Goal: Task Accomplishment & Management: Manage account settings

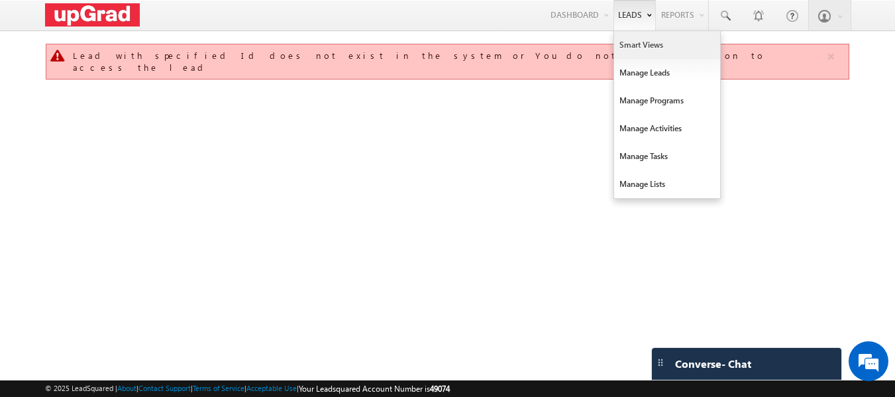
click at [646, 43] on link "Smart Views" at bounding box center [667, 45] width 106 height 28
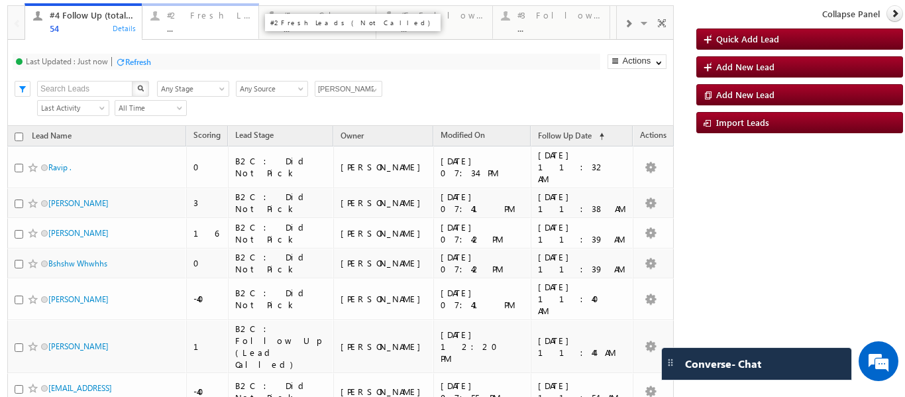
click at [189, 30] on div "..." at bounding box center [209, 28] width 84 height 10
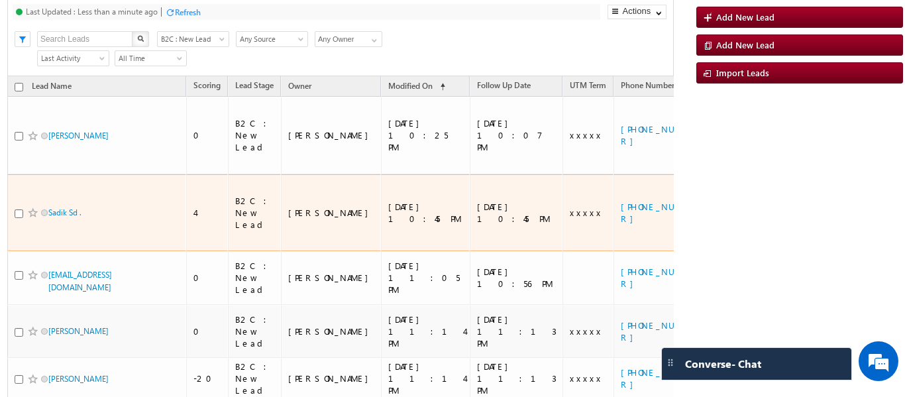
scroll to position [133, 0]
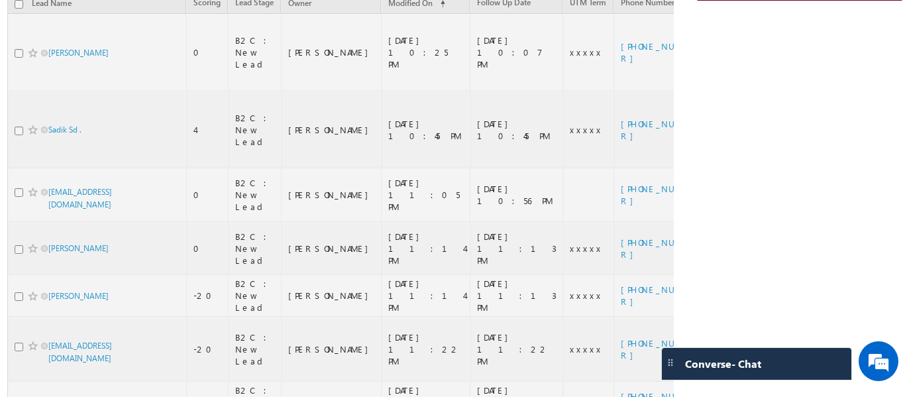
click at [498, 369] on div at bounding box center [340, 185] width 667 height 624
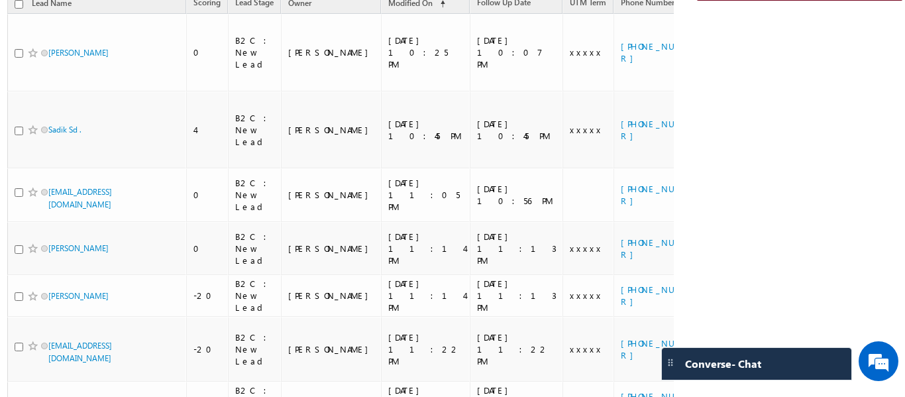
drag, startPoint x: 461, startPoint y: 382, endPoint x: 449, endPoint y: 390, distance: 15.3
click at [449, 390] on div "Tags × Select at-least one lead to tag... × Close Lead Name Scoring Lead Stage …" at bounding box center [340, 244] width 667 height 503
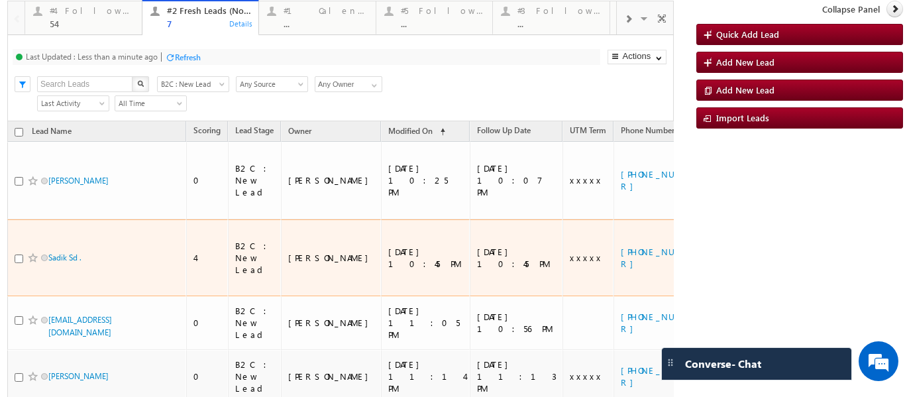
scroll to position [0, 0]
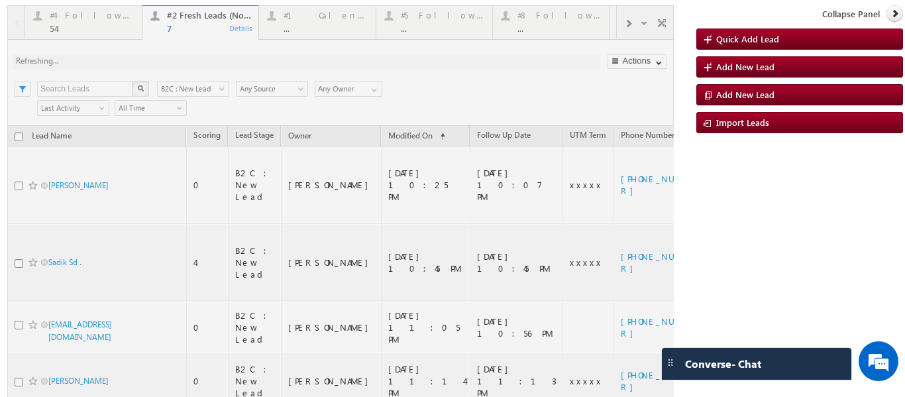
click at [17, 281] on div at bounding box center [340, 317] width 667 height 624
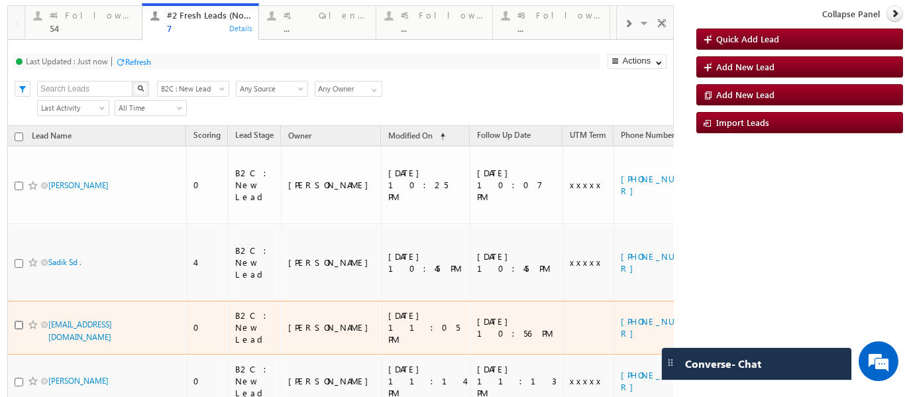
click at [19, 321] on input "checkbox" at bounding box center [19, 325] width 9 height 9
checkbox input "true"
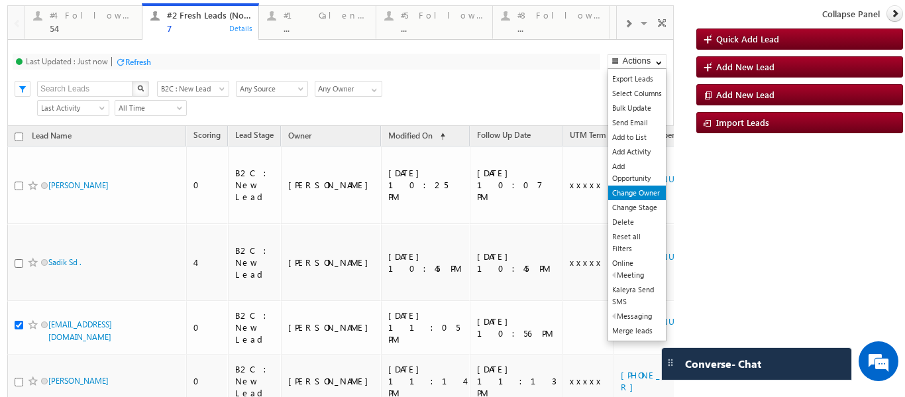
click at [624, 191] on link "Change Owner" at bounding box center [637, 193] width 58 height 15
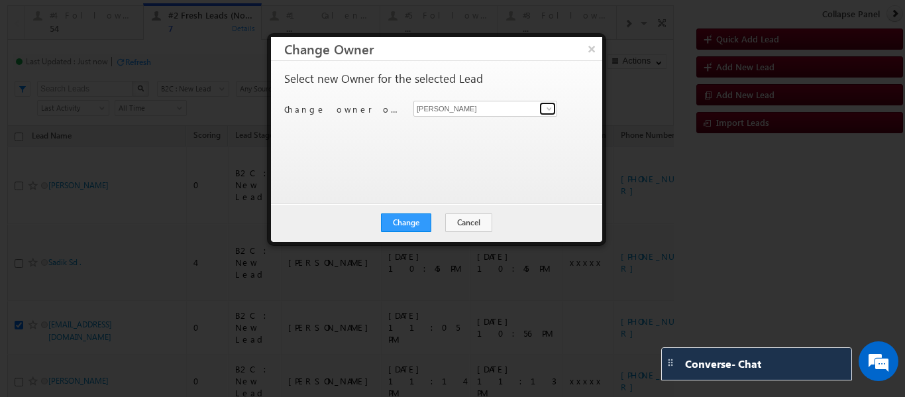
click at [545, 109] on span at bounding box center [549, 108] width 11 height 11
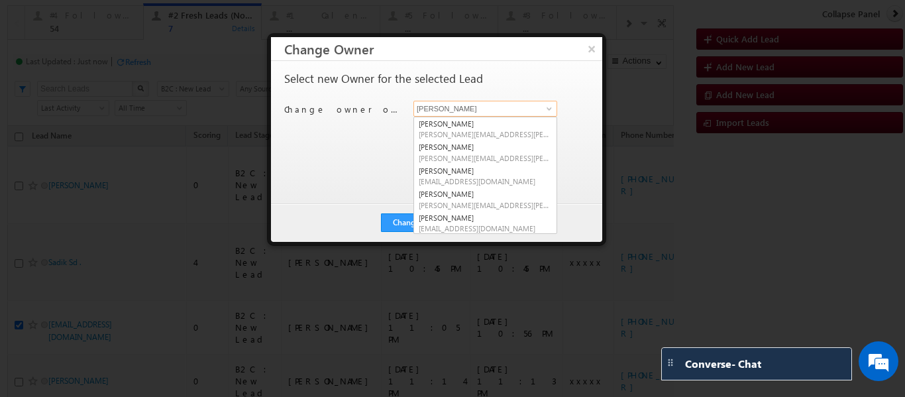
click at [469, 105] on input "[PERSON_NAME]" at bounding box center [486, 109] width 144 height 16
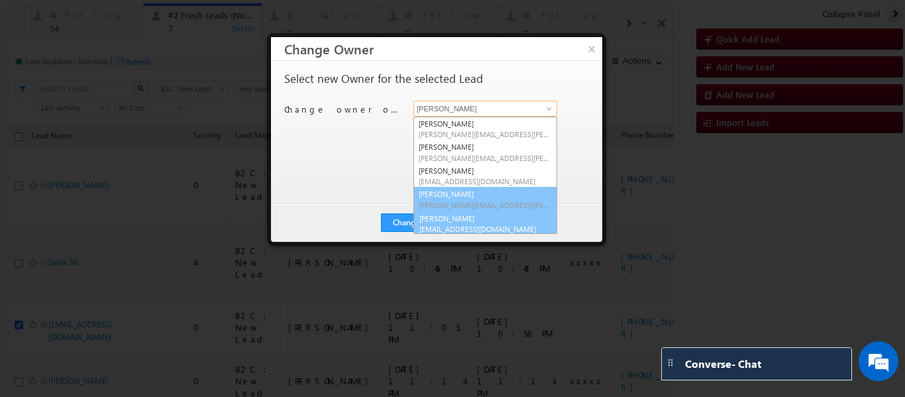
scroll to position [3, 0]
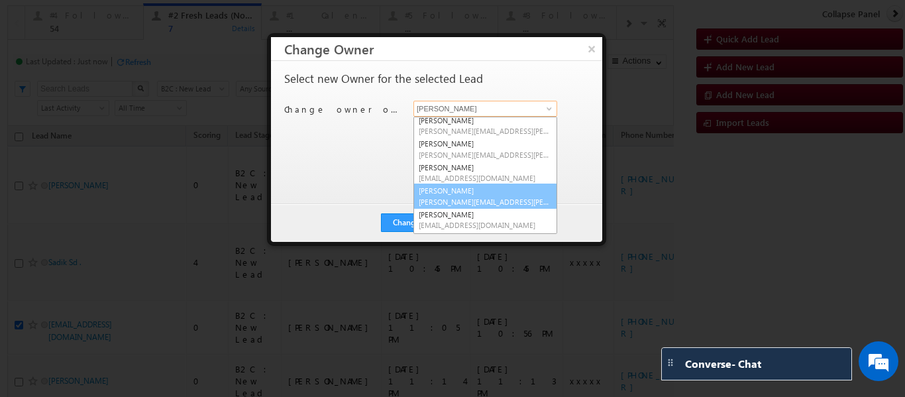
click at [459, 192] on link "Smrita Panday smrita.panday@upgrad.com" at bounding box center [486, 196] width 144 height 25
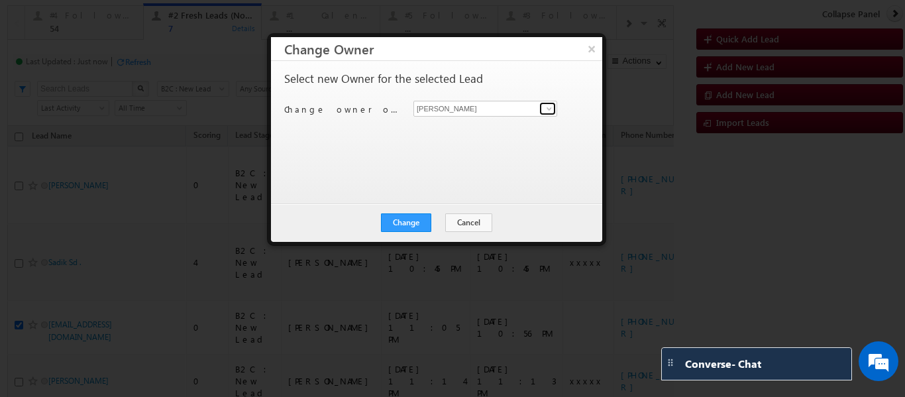
click at [551, 109] on span at bounding box center [549, 108] width 11 height 11
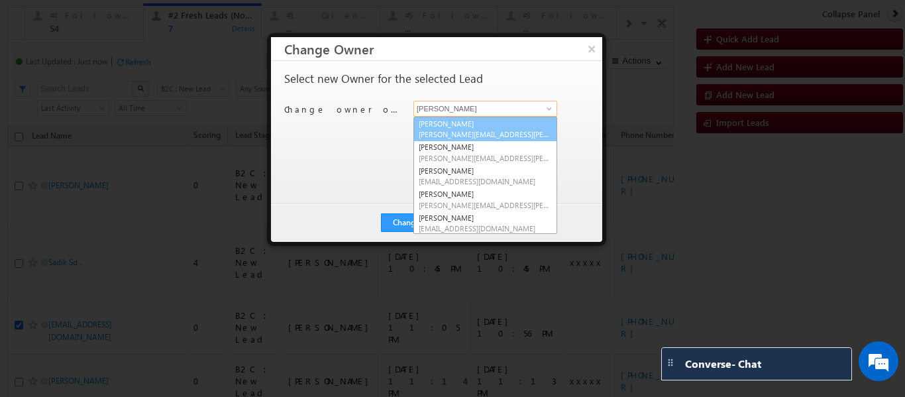
click at [466, 133] on span "Balamurugan.ranganathan@upgrad.com" at bounding box center [485, 134] width 133 height 10
type input "Balamurugan Ranganathan"
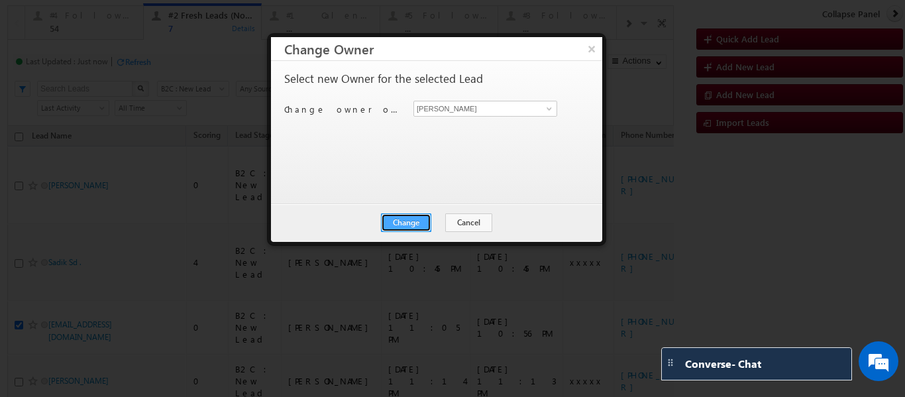
click at [401, 219] on button "Change" at bounding box center [406, 222] width 50 height 19
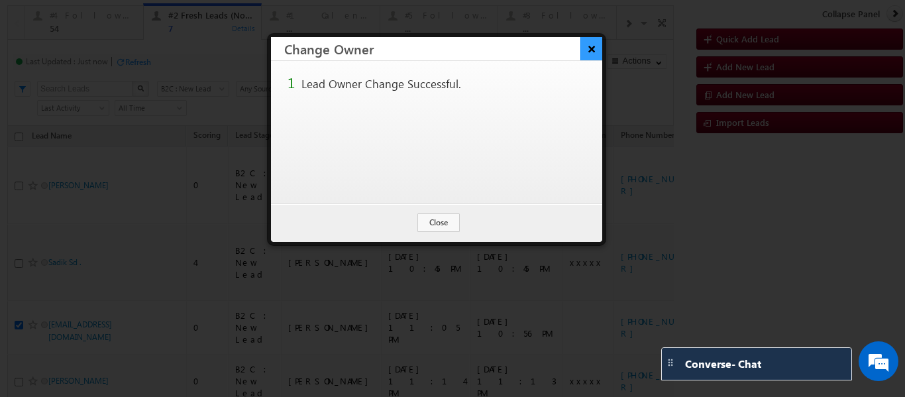
click at [595, 47] on button "×" at bounding box center [592, 48] width 22 height 23
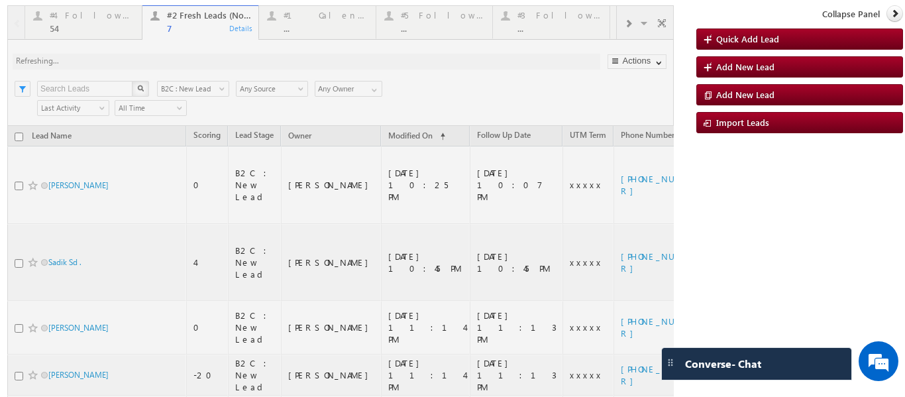
click at [620, 24] on div at bounding box center [340, 317] width 667 height 624
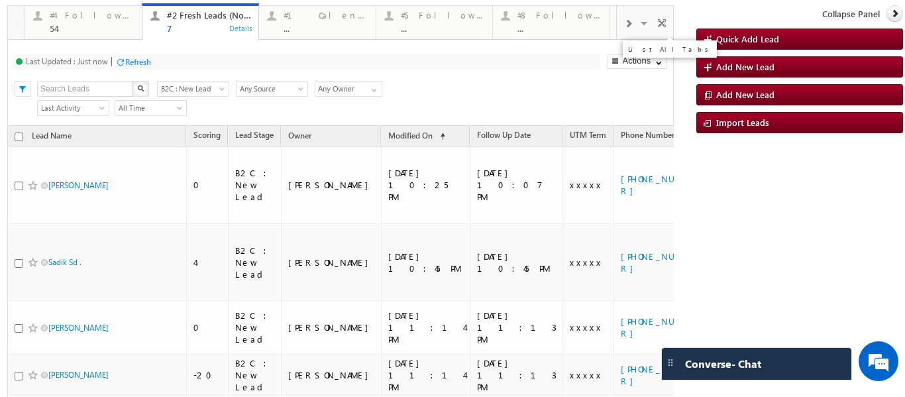
click at [639, 25] on span at bounding box center [645, 25] width 13 height 28
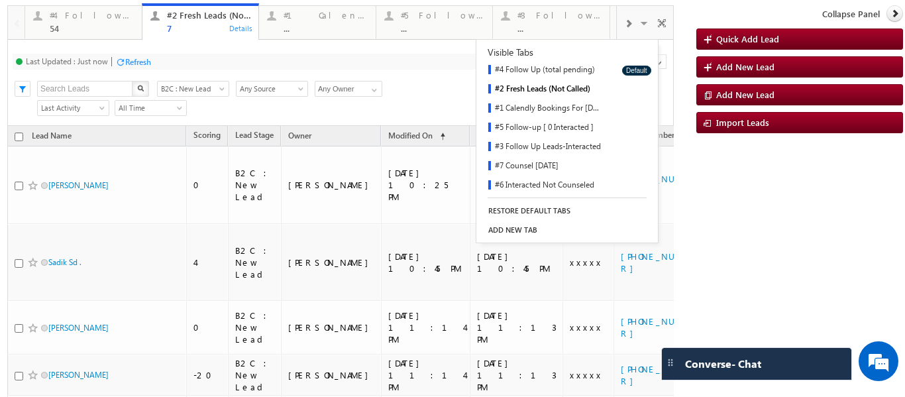
click at [624, 21] on span at bounding box center [628, 24] width 8 height 11
click at [624, 22] on span at bounding box center [628, 24] width 8 height 11
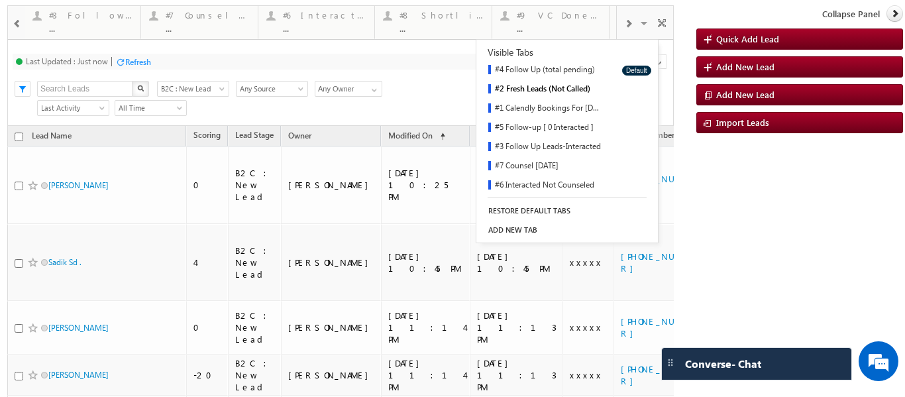
click at [624, 22] on span at bounding box center [628, 24] width 8 height 11
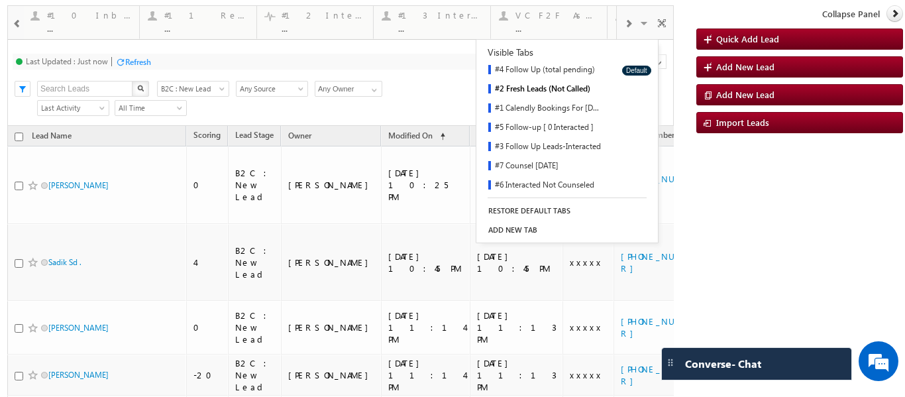
click at [624, 22] on span at bounding box center [628, 24] width 8 height 11
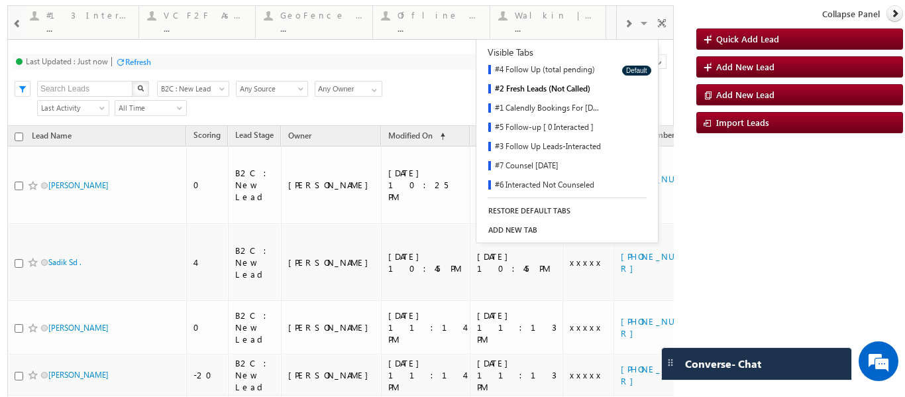
click at [620, 22] on div "Visible Tabs #4 Follow Up (total pending) Default #2 Fresh Leads (Not Called) D…" at bounding box center [645, 22] width 56 height 32
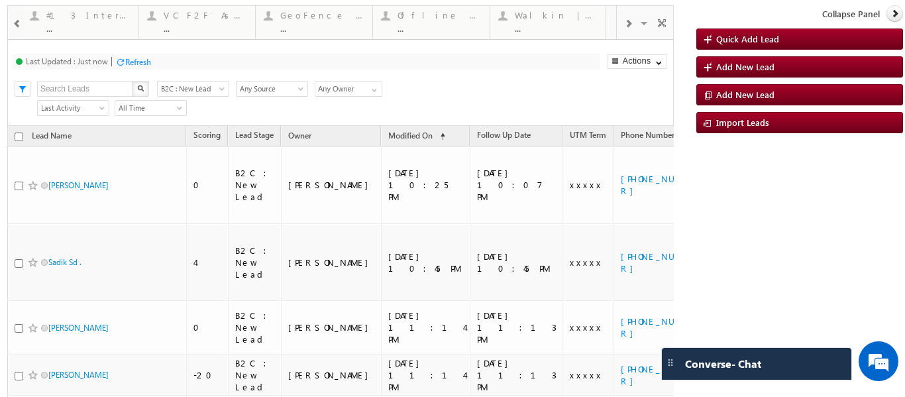
click at [14, 25] on span at bounding box center [17, 24] width 9 height 11
click at [14, 24] on span at bounding box center [17, 24] width 9 height 11
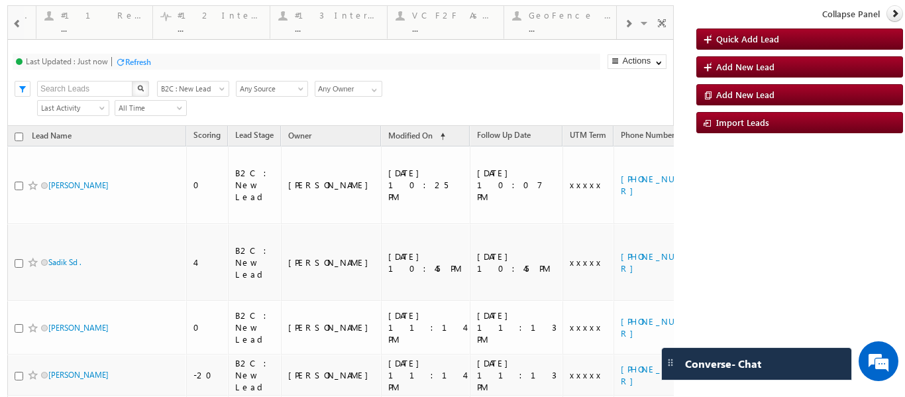
click at [14, 24] on span at bounding box center [17, 24] width 9 height 11
click at [13, 23] on span at bounding box center [17, 24] width 9 height 11
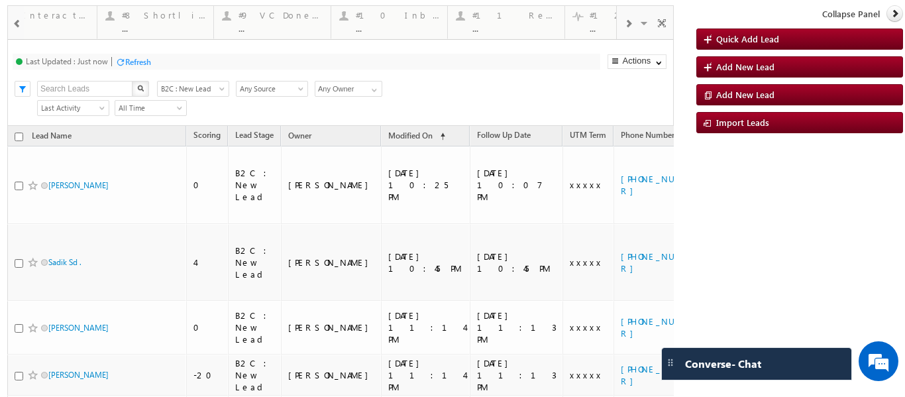
click at [13, 23] on span at bounding box center [17, 24] width 9 height 11
click at [204, 18] on div "#7 Counsel Today" at bounding box center [208, 15] width 84 height 11
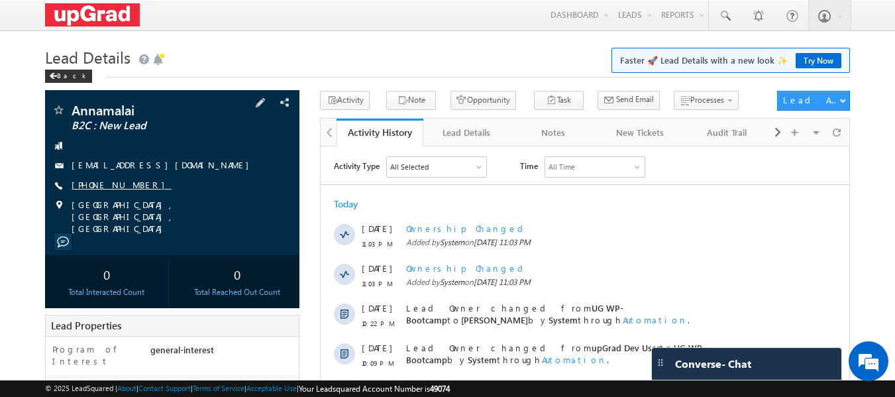
click at [109, 184] on link "+91-8015034987" at bounding box center [122, 184] width 100 height 11
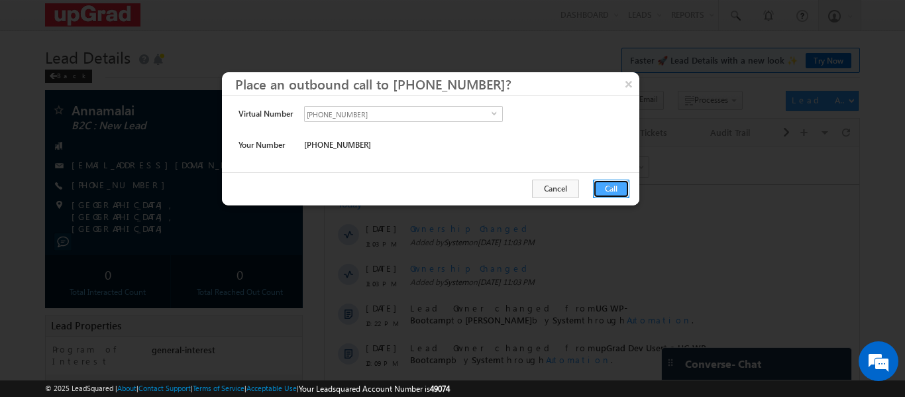
click at [618, 182] on button "Call" at bounding box center [611, 189] width 36 height 19
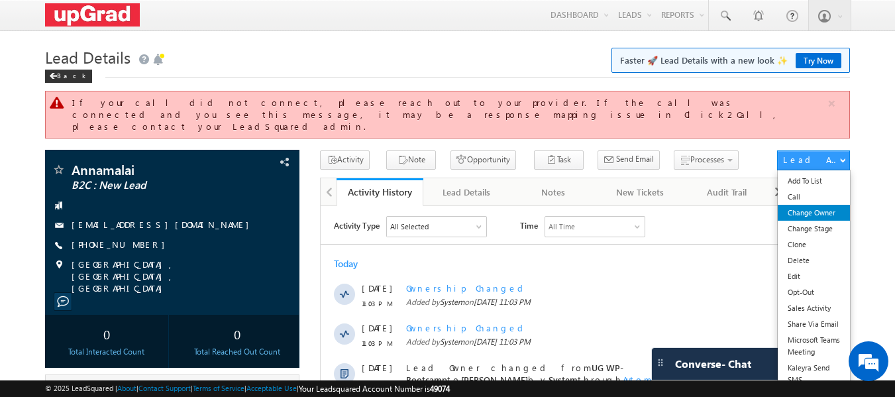
click at [817, 206] on link "Change Owner" at bounding box center [814, 213] width 72 height 16
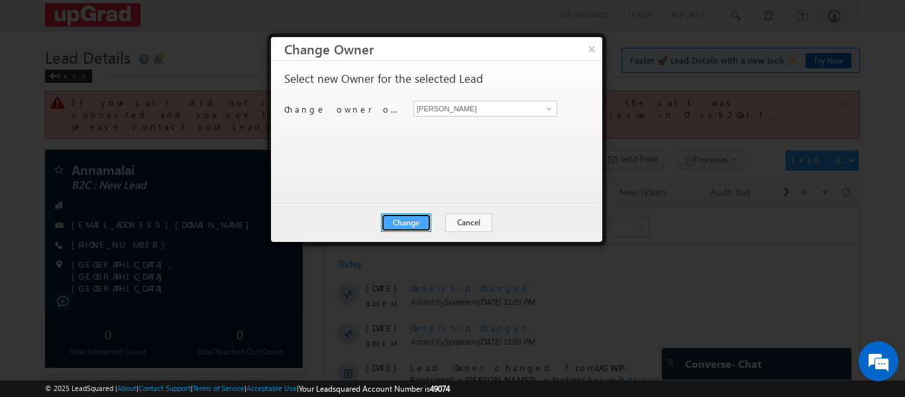
click at [416, 219] on button "Change" at bounding box center [406, 222] width 50 height 19
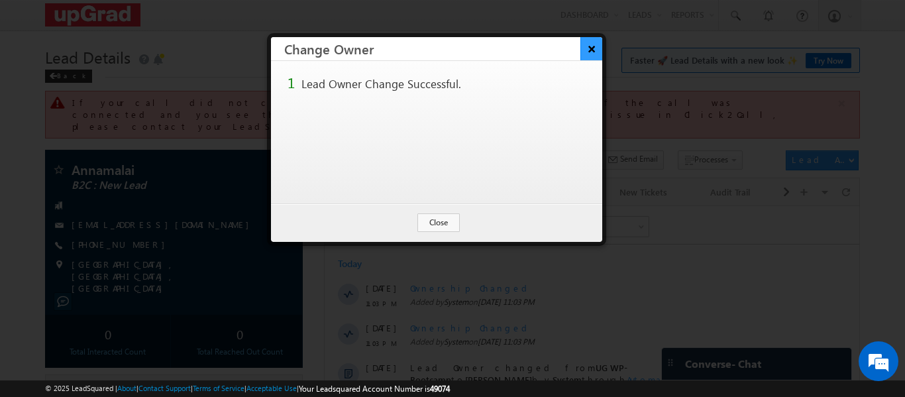
click at [583, 45] on button "×" at bounding box center [592, 48] width 22 height 23
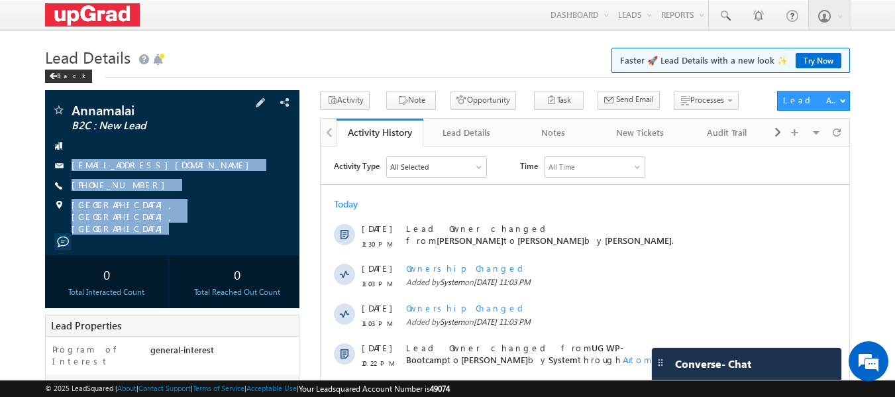
drag, startPoint x: 73, startPoint y: 143, endPoint x: 196, endPoint y: 221, distance: 145.8
click at [196, 221] on div "Annamalai B2C : New Lead [EMAIL_ADDRESS][DOMAIN_NAME]" at bounding box center [172, 172] width 255 height 165
copy div "annamalaiashwin21@gmail.com +91-8015034987 Chennai, Tamil Nadu, India"
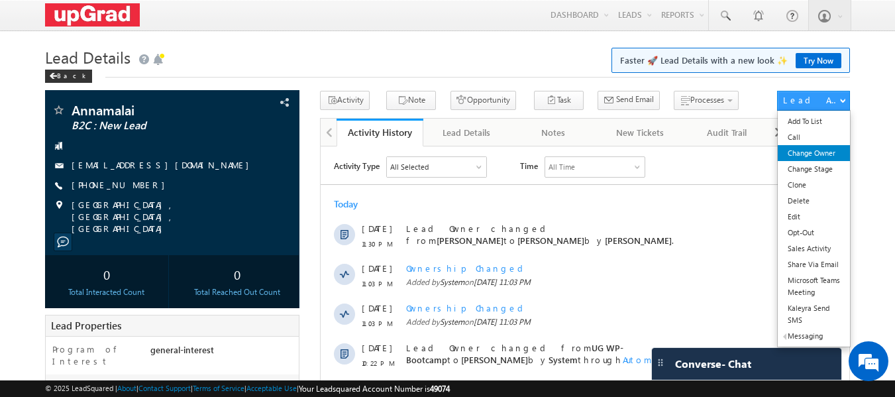
click at [812, 153] on link "Change Owner" at bounding box center [814, 153] width 72 height 16
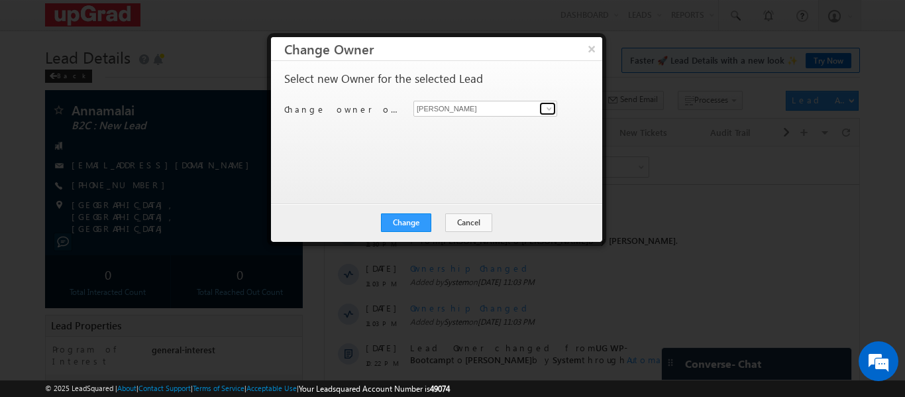
click at [547, 107] on span at bounding box center [549, 108] width 11 height 11
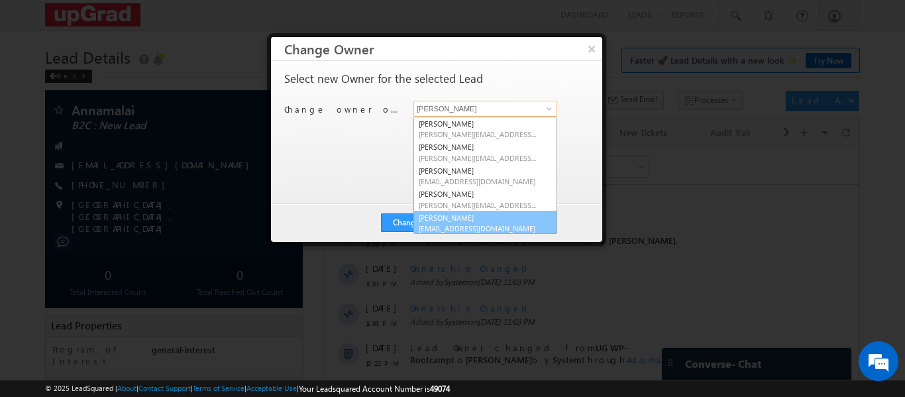
scroll to position [3, 0]
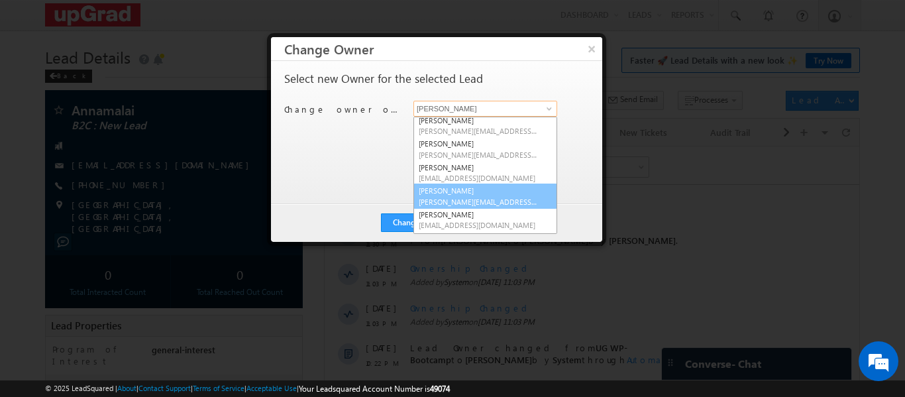
click at [465, 187] on link "Smrita Panday smrita.panday@upgrad.com" at bounding box center [486, 196] width 144 height 25
type input "Smrita Panday"
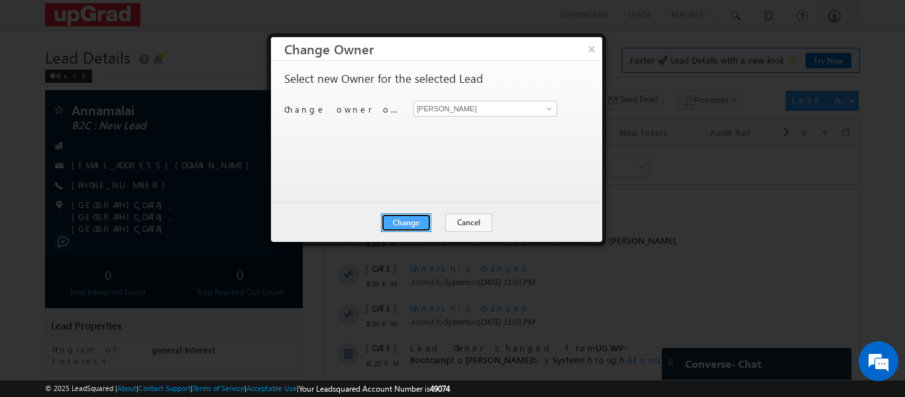
click at [410, 221] on button "Change" at bounding box center [406, 222] width 50 height 19
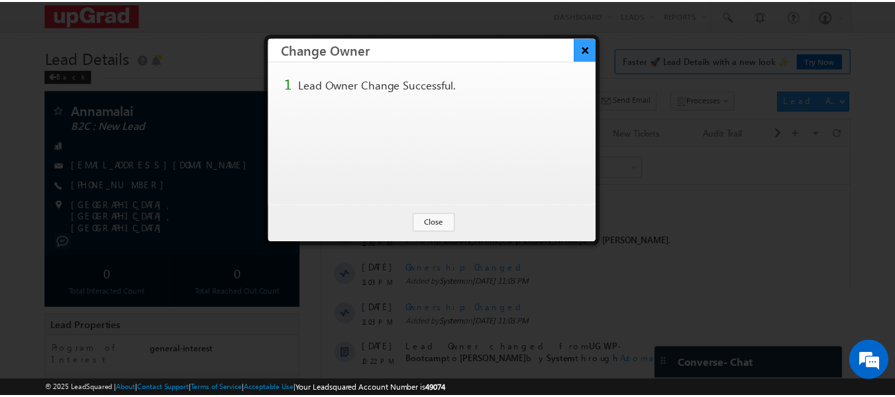
scroll to position [0, 0]
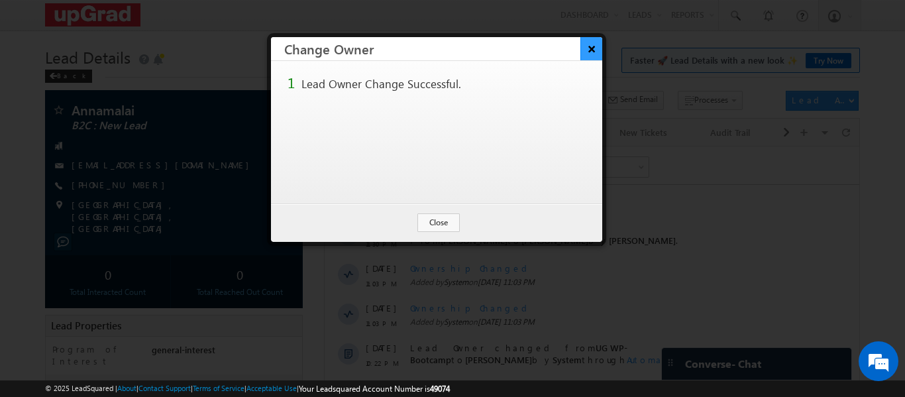
click at [590, 50] on button "×" at bounding box center [592, 48] width 22 height 23
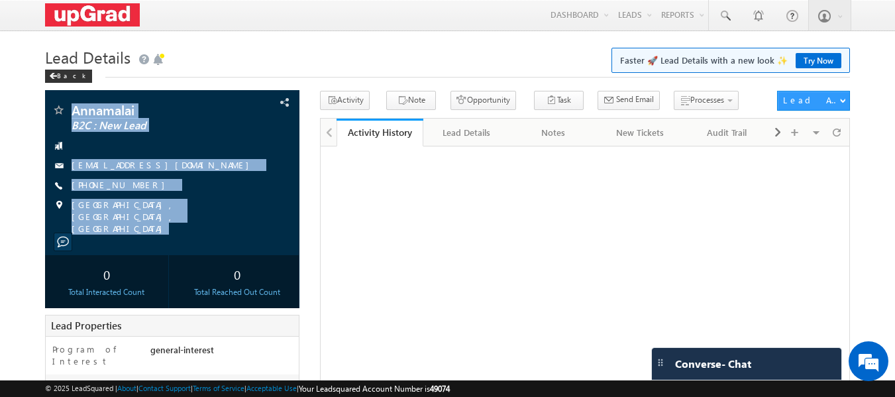
drag, startPoint x: 72, startPoint y: 97, endPoint x: 193, endPoint y: 32, distance: 137.6
click at [181, 225] on div "Annamalai B2C : New Lead annamalaiashwin21@gmail.com" at bounding box center [172, 172] width 255 height 165
copy div "Annamalai B2C : New Lead annamalaiashwin21@gmail.com +91-8015034987 Chennai, Ta…"
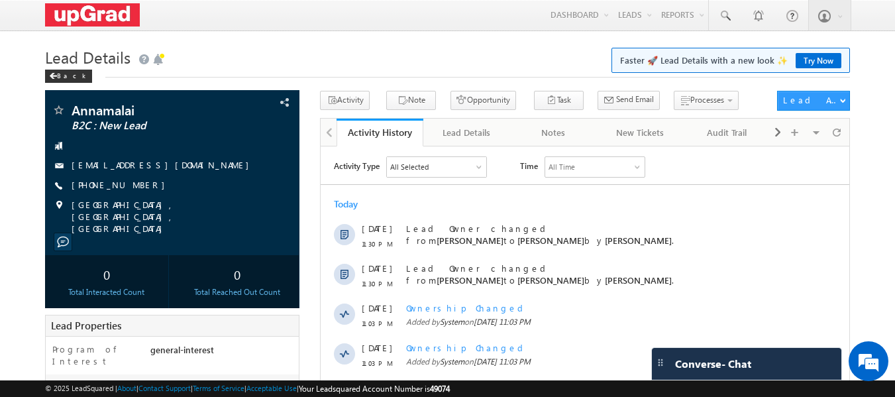
click at [257, 67] on h1 "Lead Details Faster 🚀 Lead Details with a new look ✨ Try Now" at bounding box center [448, 56] width 806 height 26
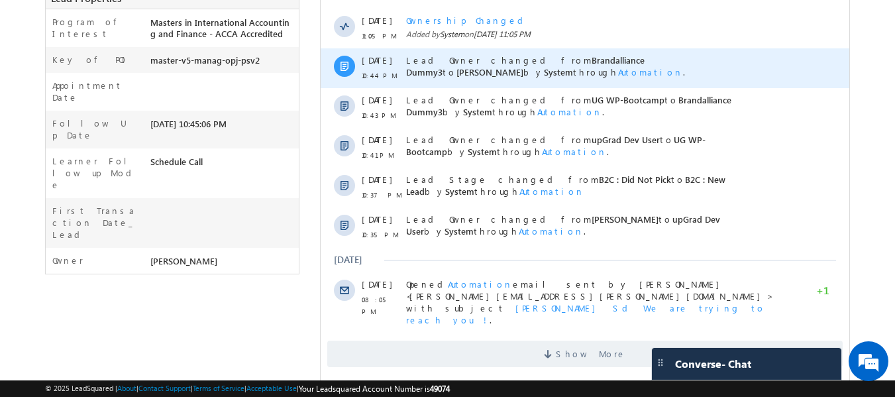
scroll to position [331, 0]
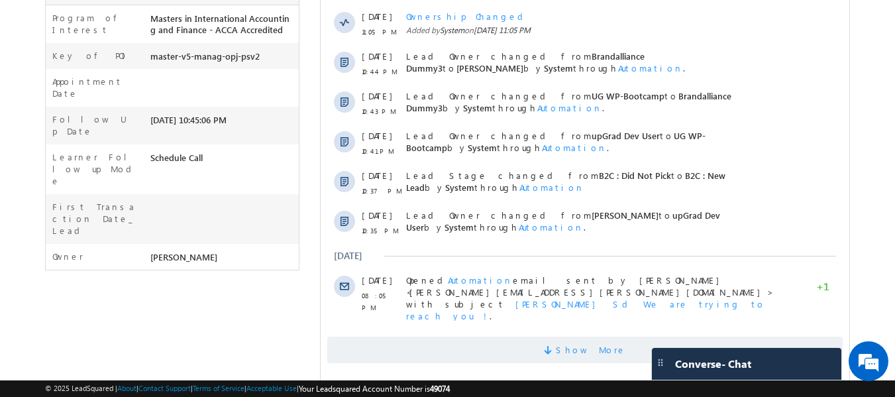
click at [581, 337] on span "Show More" at bounding box center [591, 350] width 70 height 27
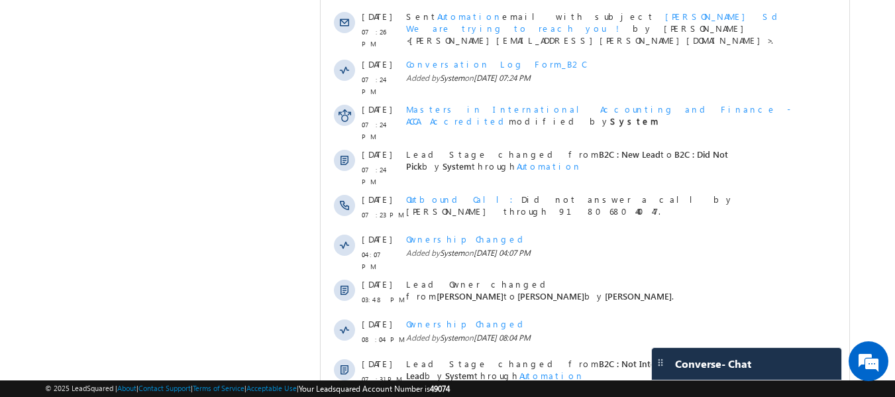
scroll to position [732, 0]
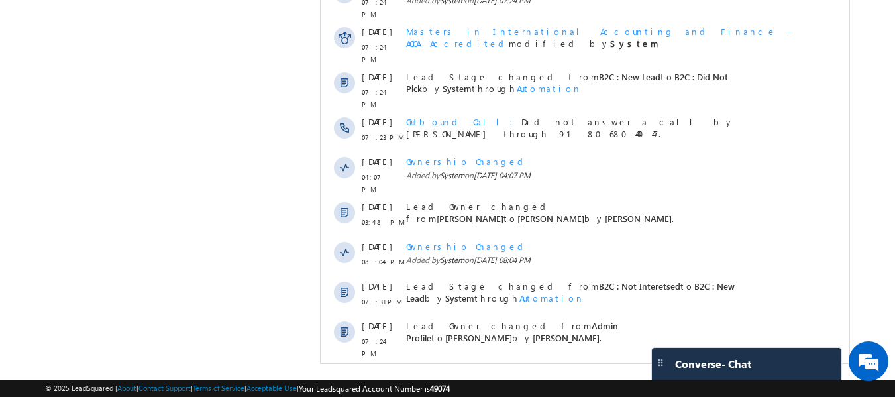
click at [560, 369] on span "Show More" at bounding box center [585, 382] width 516 height 27
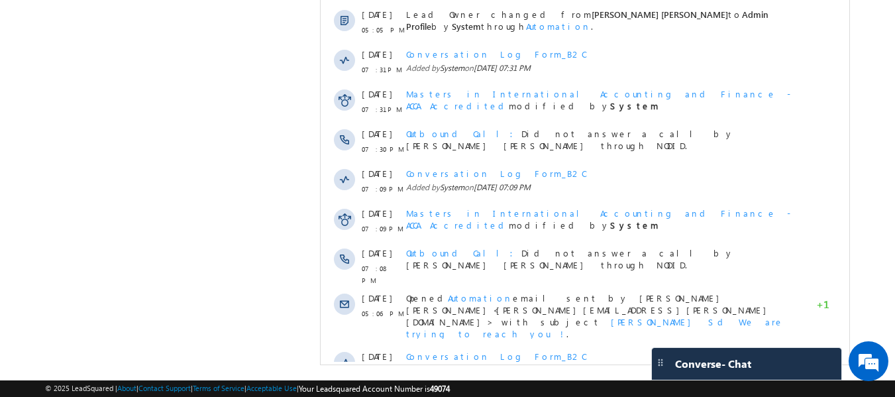
scroll to position [1155, 0]
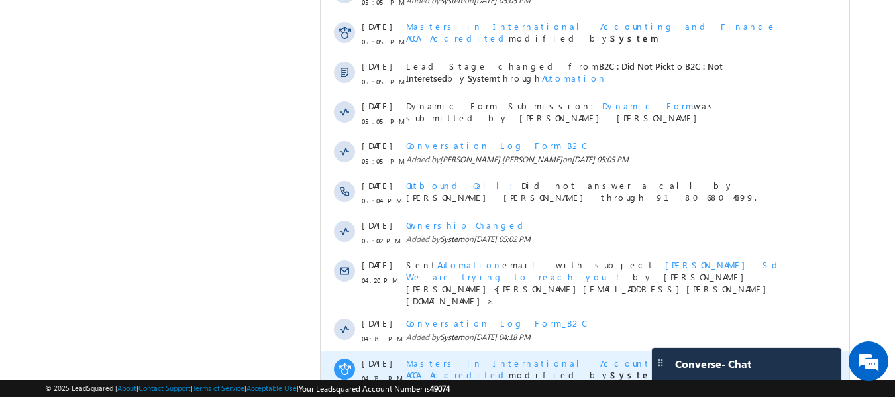
scroll to position [1553, 0]
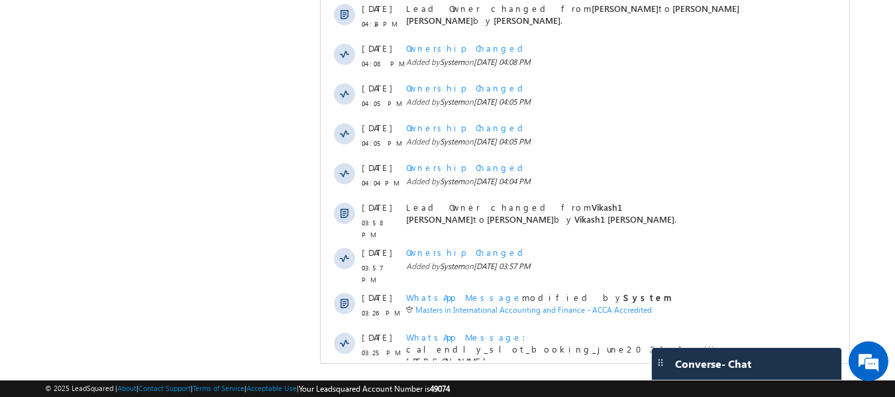
scroll to position [1998, 0]
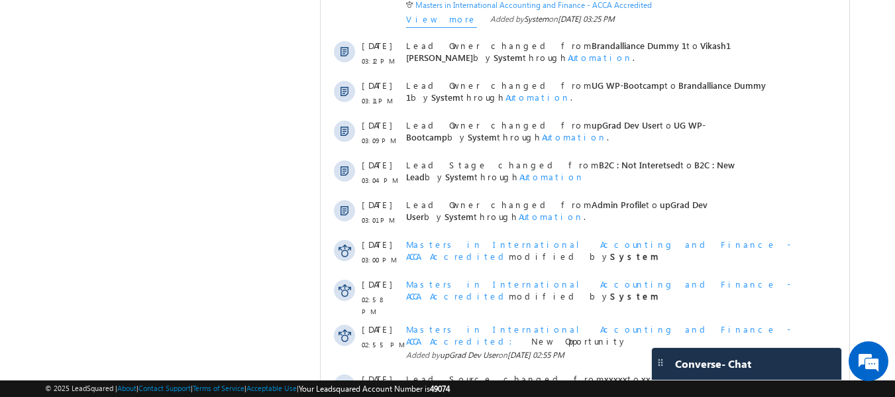
scroll to position [2421, 0]
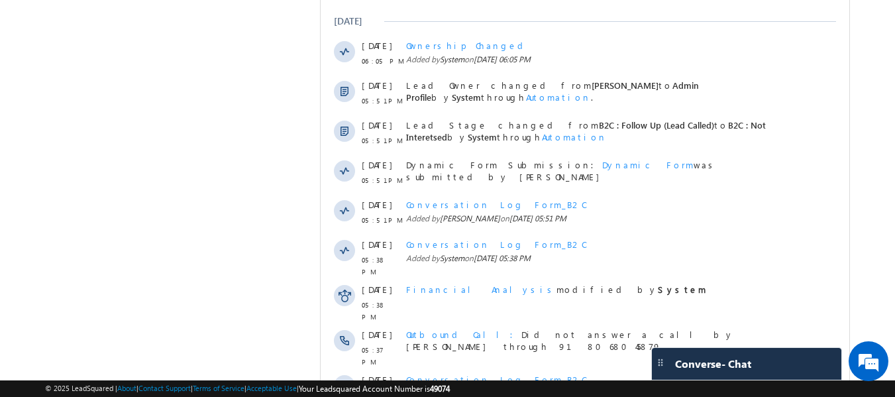
scroll to position [2818, 0]
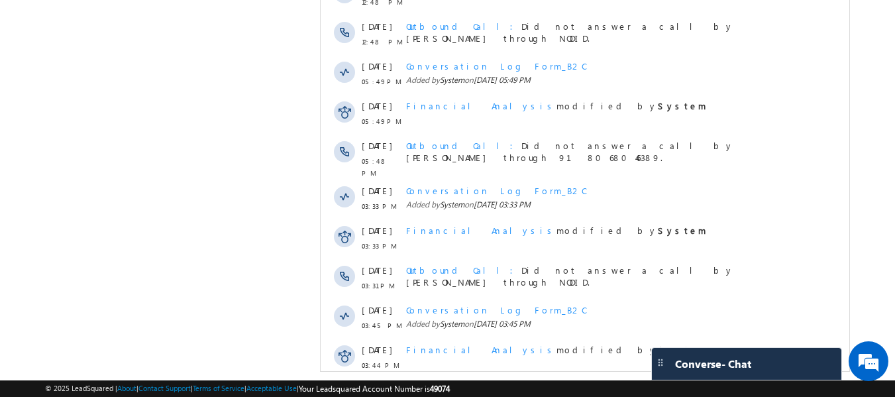
scroll to position [3216, 0]
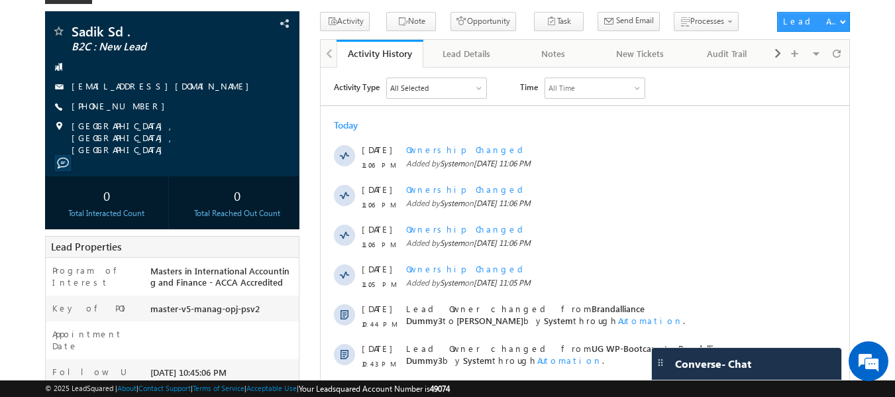
scroll to position [0, 0]
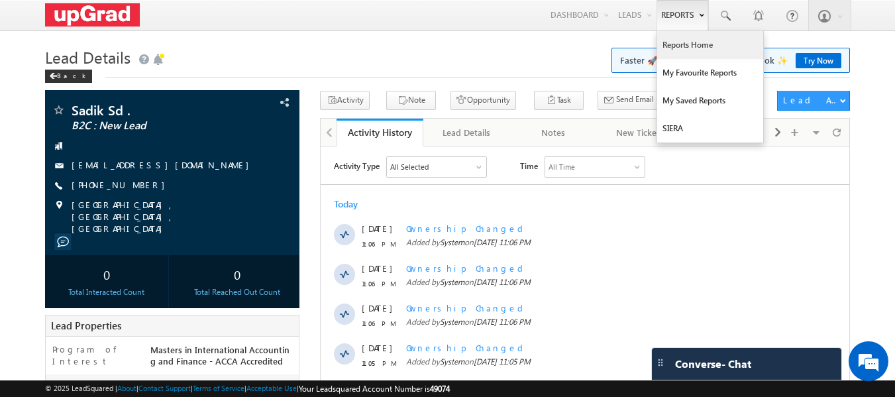
click at [709, 41] on link "Reports Home" at bounding box center [711, 45] width 106 height 28
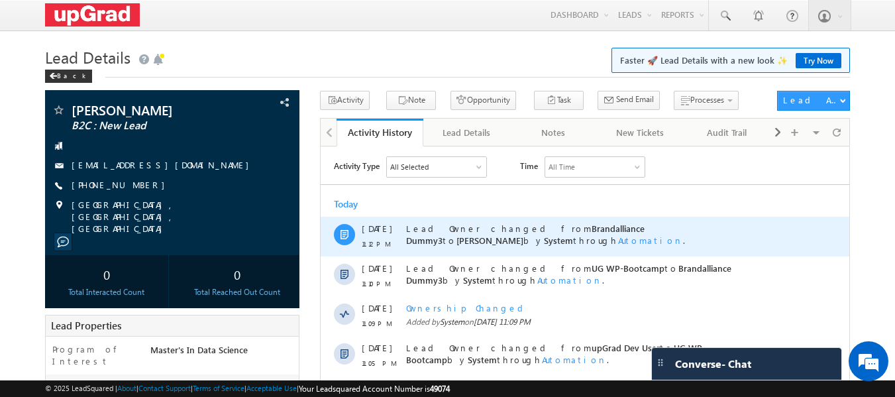
scroll to position [331, 0]
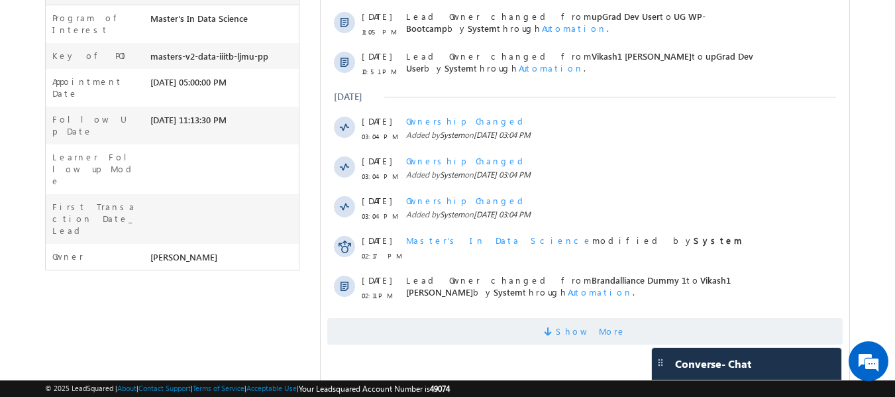
click at [577, 341] on span "Show More" at bounding box center [591, 331] width 70 height 27
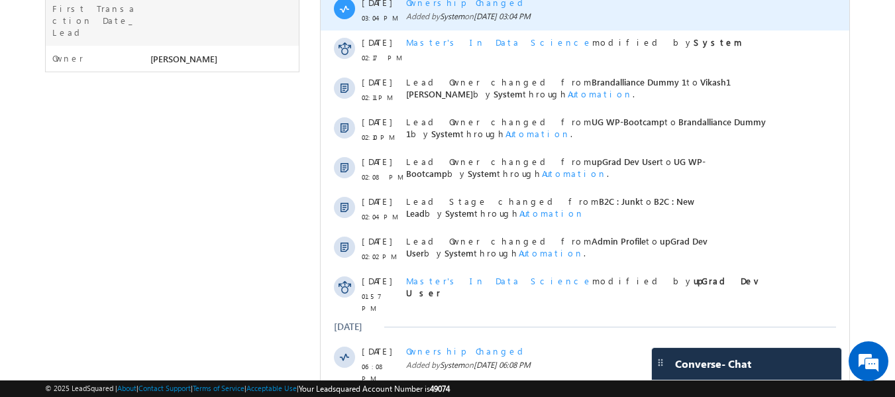
scroll to position [729, 0]
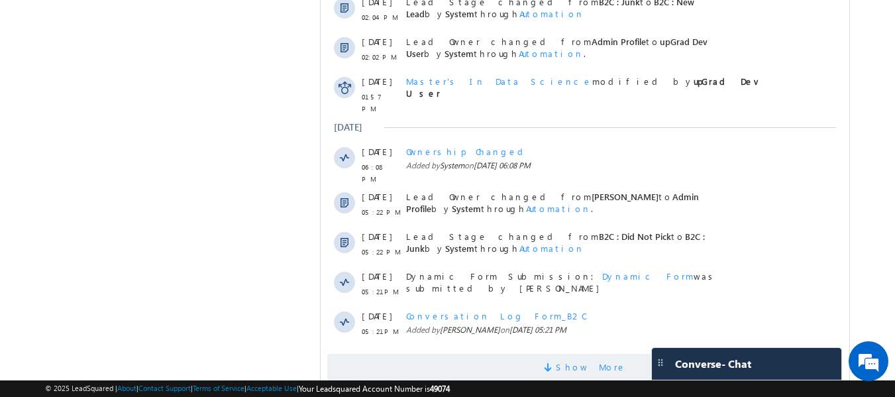
click at [593, 355] on span "Show More" at bounding box center [591, 367] width 70 height 27
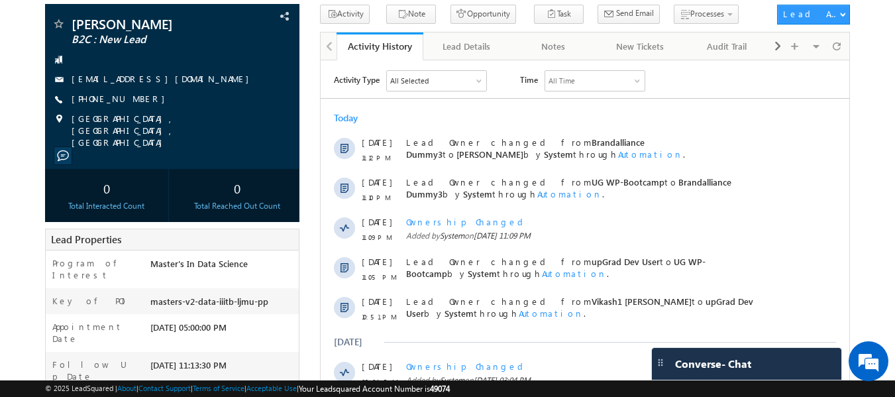
scroll to position [0, 0]
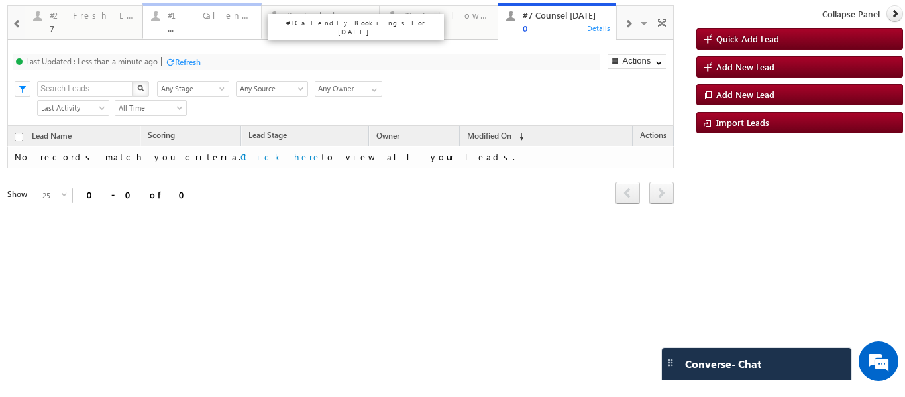
click at [186, 22] on div "#1 Calendly Bookings For [DATE] ..." at bounding box center [211, 20] width 86 height 26
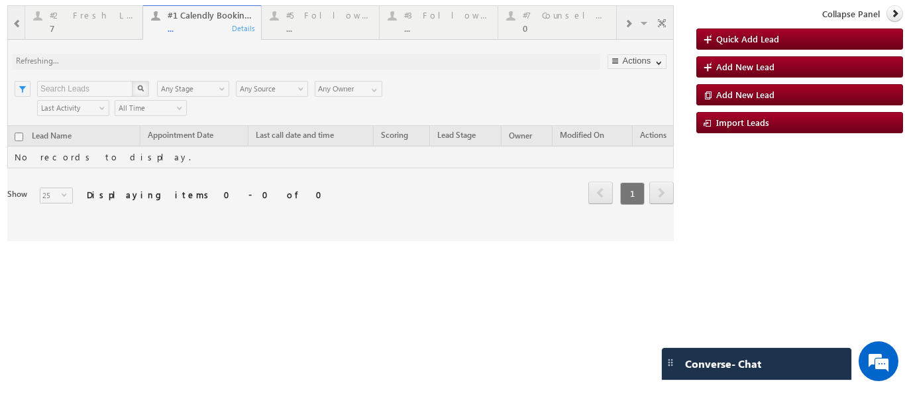
click at [88, 21] on div at bounding box center [340, 123] width 667 height 236
click at [78, 20] on div at bounding box center [340, 123] width 667 height 236
click at [76, 25] on div at bounding box center [340, 123] width 667 height 236
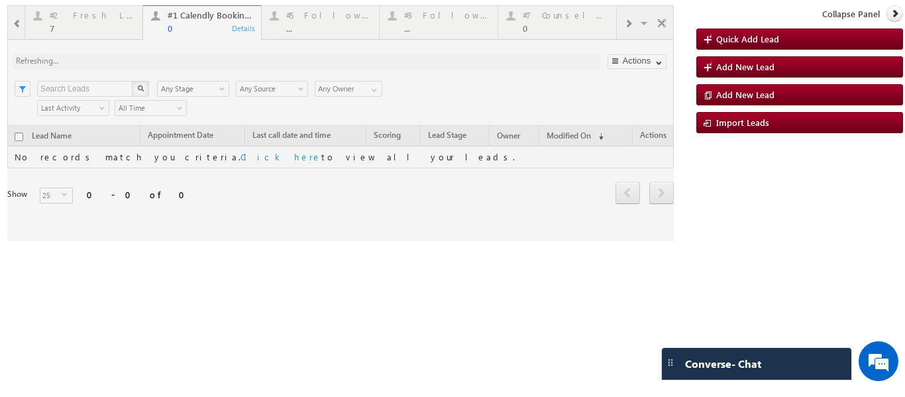
click at [80, 23] on div at bounding box center [340, 123] width 667 height 236
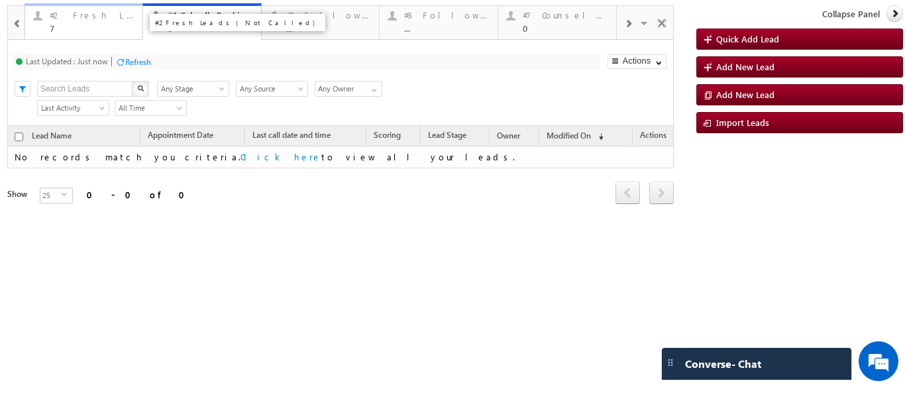
click at [75, 28] on div "7" at bounding box center [93, 28] width 86 height 10
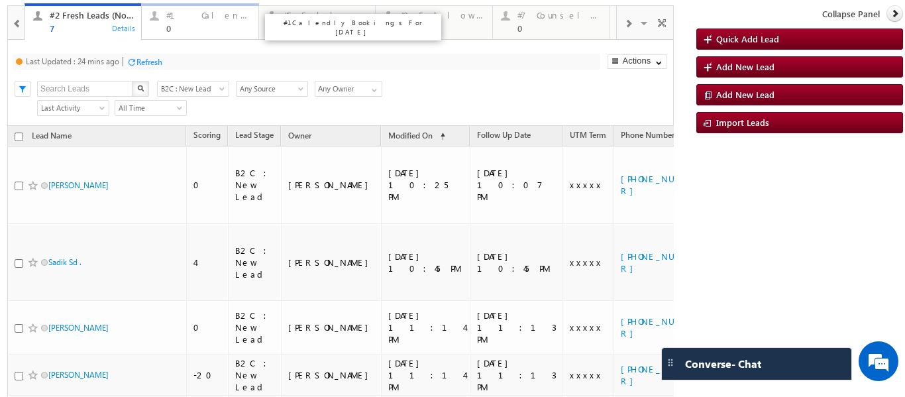
click at [201, 22] on div "#1 Calendly Bookings For Today 0" at bounding box center [208, 20] width 84 height 26
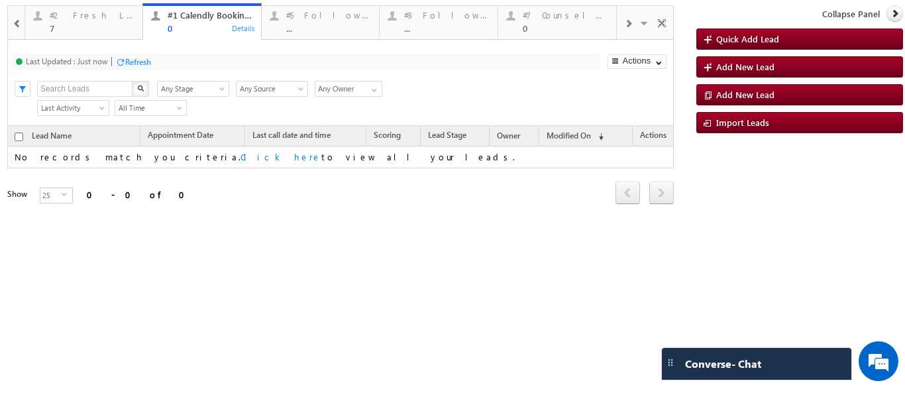
click at [310, 1] on div "Smart Views Getting Started Quick Add Lead #4 Follow Up (total pending) 54 Deta…" at bounding box center [455, 165] width 896 height 331
click at [630, 25] on span at bounding box center [628, 24] width 8 height 11
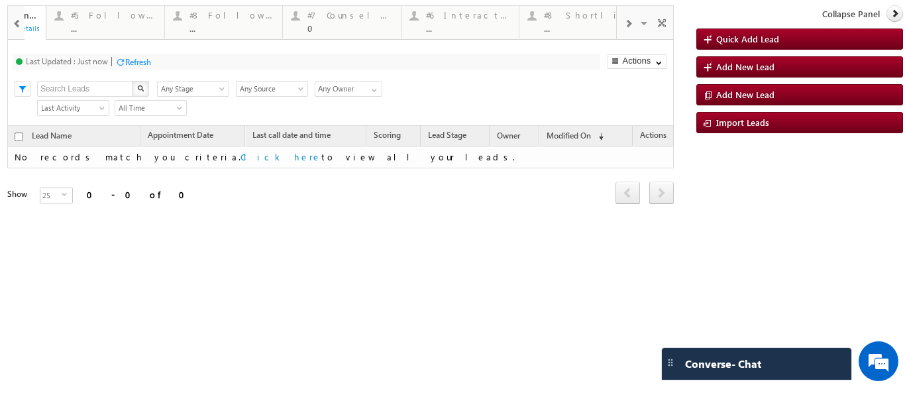
click at [630, 25] on span at bounding box center [628, 24] width 8 height 11
click at [315, 26] on div "..." at bounding box center [328, 28] width 86 height 10
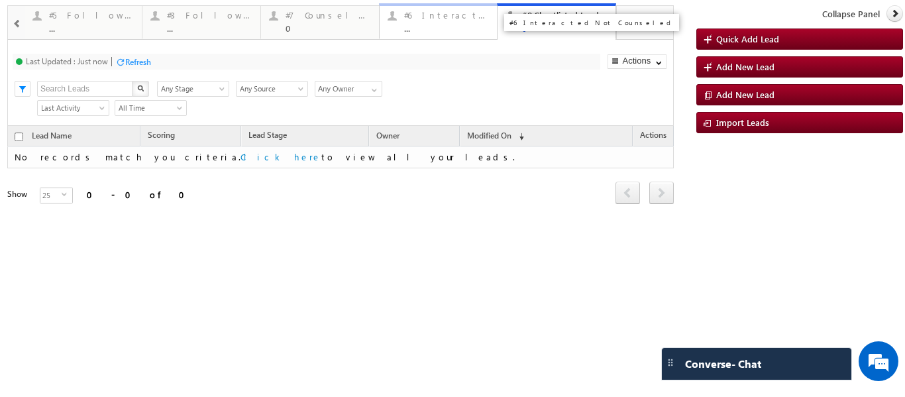
click at [453, 13] on div "#6 Interacted Not Counseled" at bounding box center [447, 15] width 86 height 11
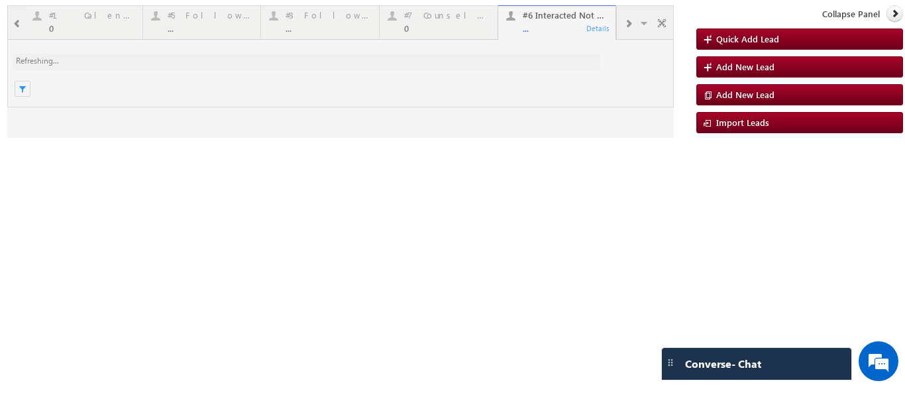
click at [51, 23] on div at bounding box center [340, 71] width 667 height 133
click at [81, 27] on div at bounding box center [340, 71] width 667 height 133
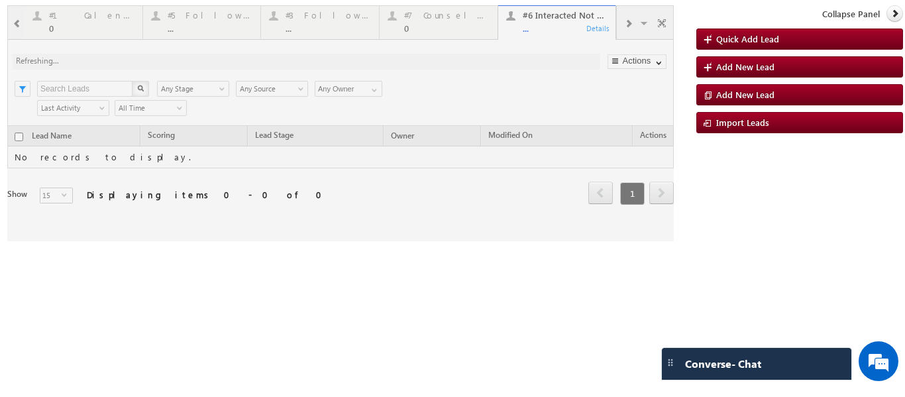
click at [80, 27] on div at bounding box center [340, 123] width 667 height 236
click at [98, 22] on div at bounding box center [340, 123] width 667 height 236
click at [87, 22] on div at bounding box center [340, 123] width 667 height 236
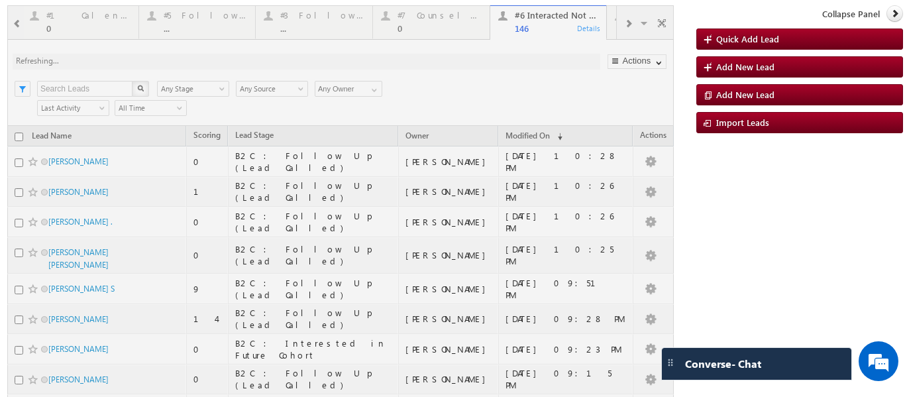
click at [84, 24] on div at bounding box center [340, 345] width 667 height 680
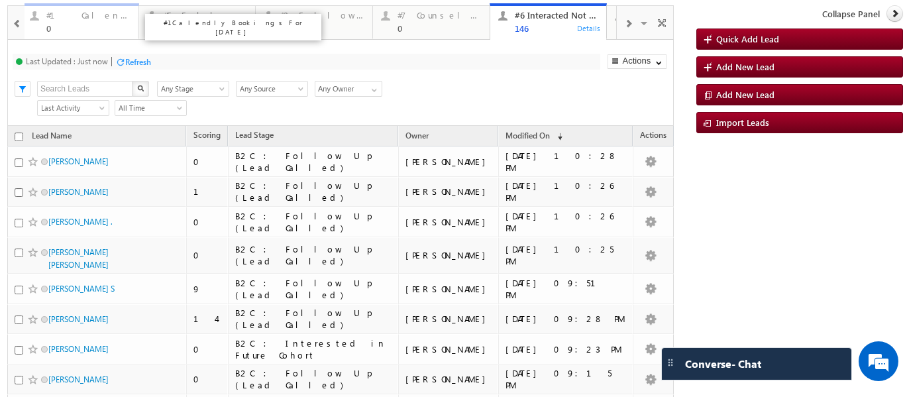
click at [87, 21] on div "#1 Calendly Bookings For Today 0" at bounding box center [88, 20] width 84 height 26
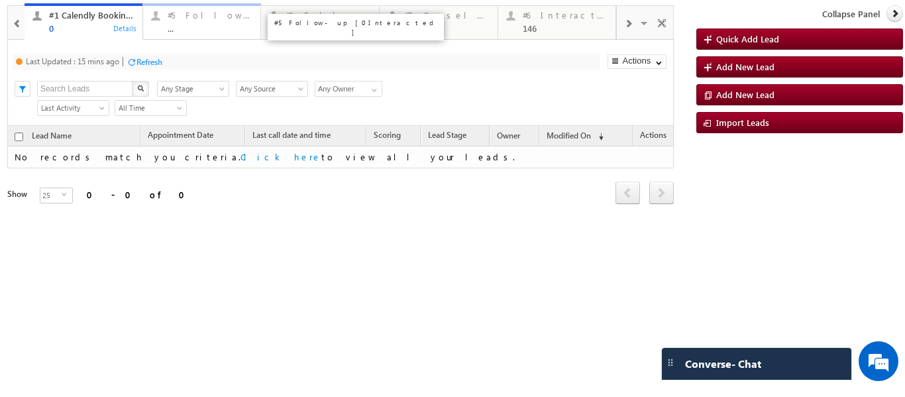
click at [177, 15] on div "#5 Follow-up [ 0 Interacted ]" at bounding box center [211, 15] width 86 height 11
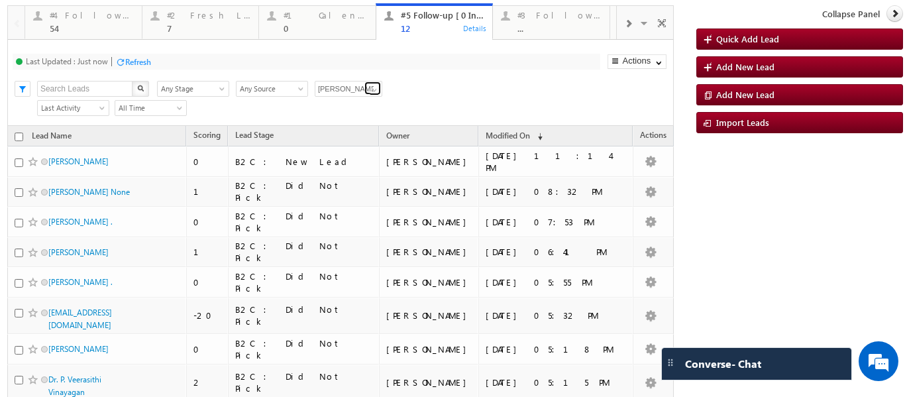
click at [373, 89] on span at bounding box center [374, 90] width 11 height 11
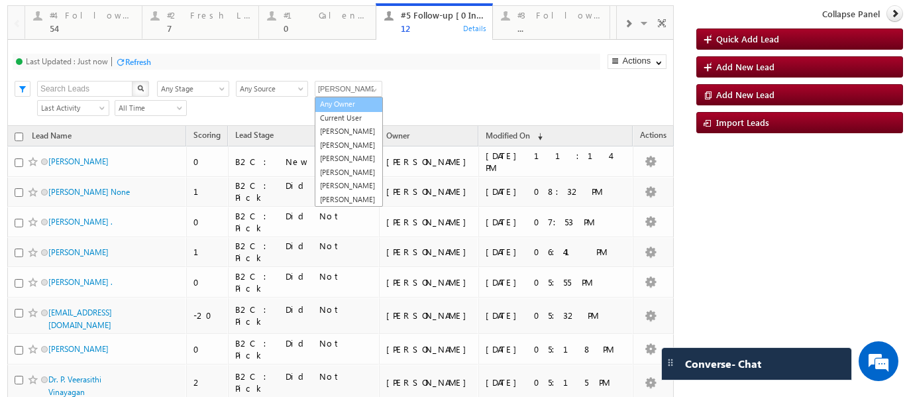
click at [345, 106] on link "Any Owner" at bounding box center [349, 104] width 68 height 15
type input "Any Owner"
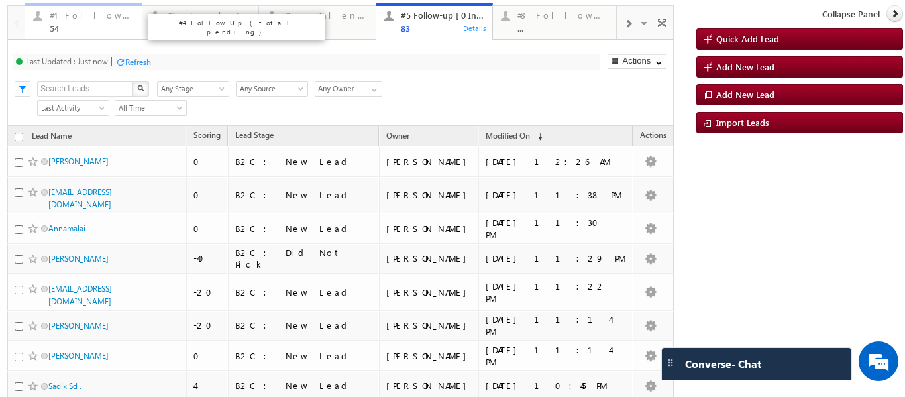
click at [86, 19] on div "#4 Follow Up (total pending)" at bounding box center [92, 15] width 84 height 11
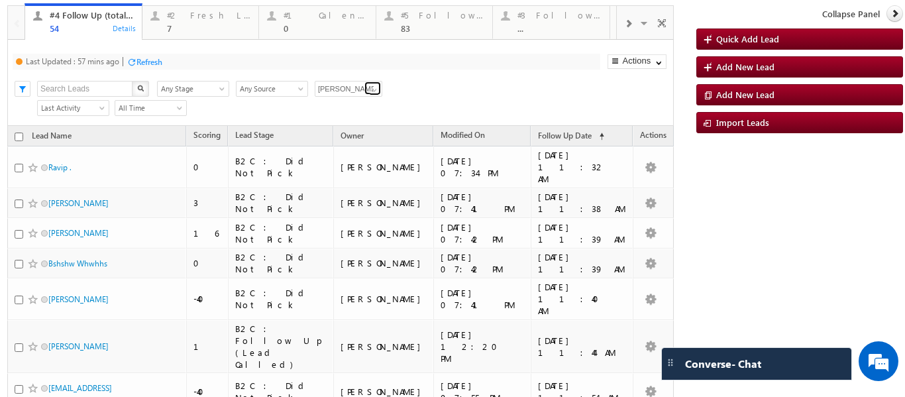
click at [369, 88] on span at bounding box center [374, 90] width 11 height 11
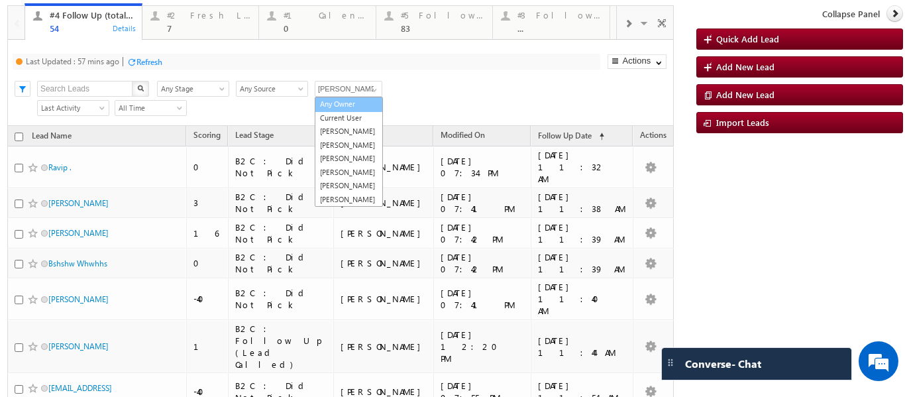
click at [341, 103] on link "Any Owner" at bounding box center [349, 104] width 68 height 15
type input "Any Owner"
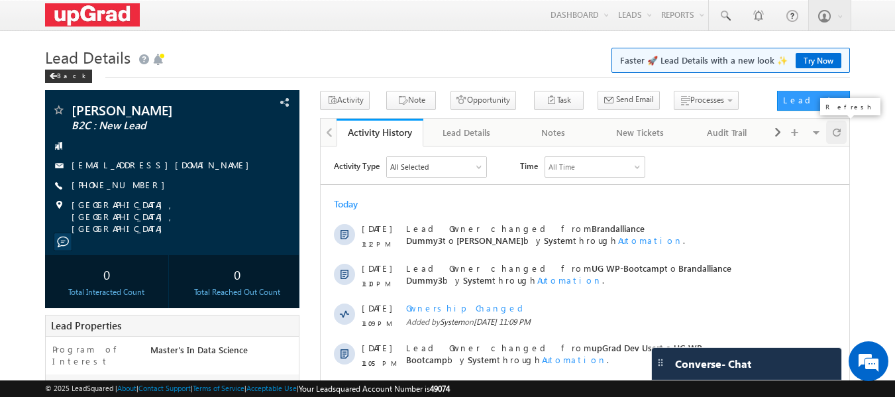
click at [839, 129] on span at bounding box center [837, 132] width 8 height 23
